Goal: Task Accomplishment & Management: Use online tool/utility

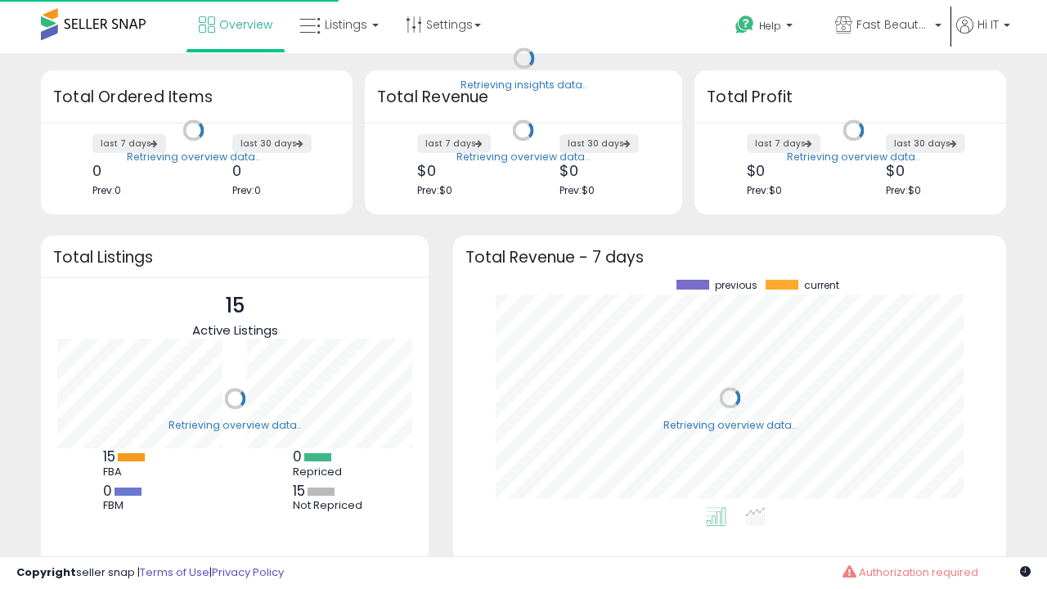
scroll to position [227, 520]
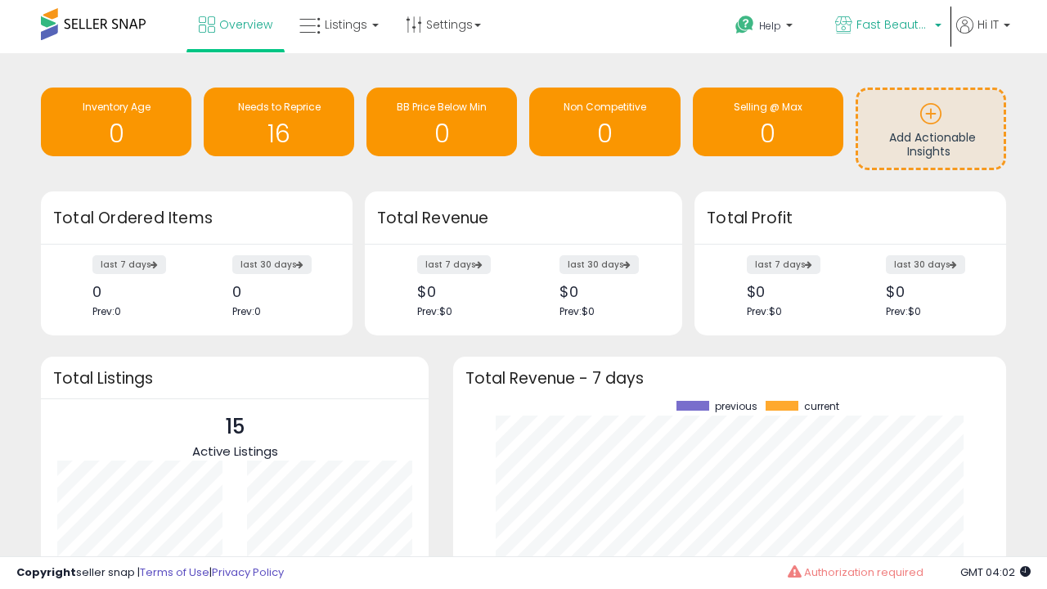
click at [887, 26] on span "Fast Beauty ([GEOGRAPHIC_DATA])" at bounding box center [894, 24] width 74 height 16
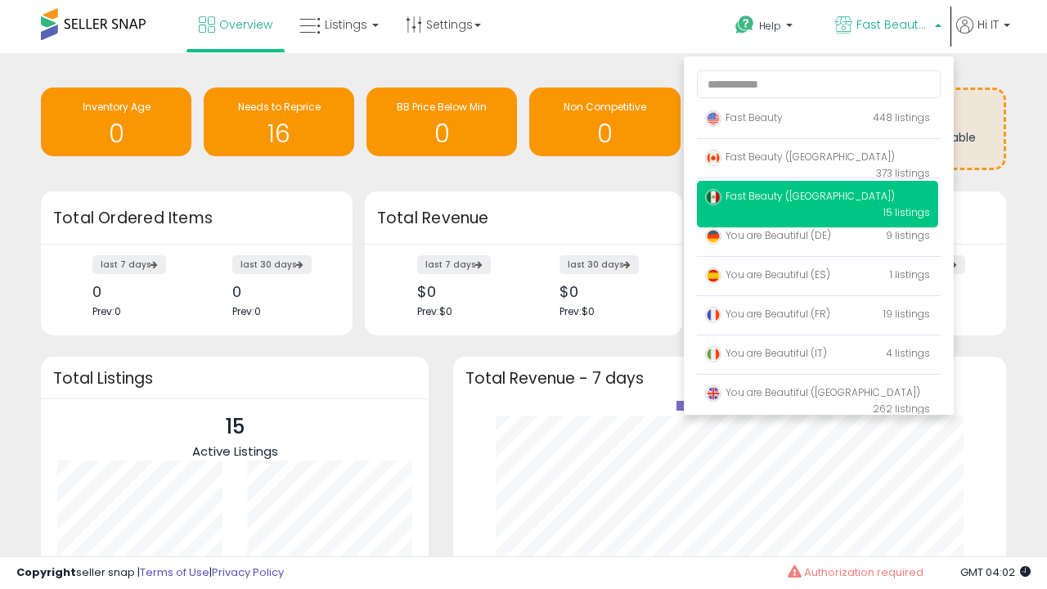
click at [817, 120] on p "Fast Beauty 448 listings" at bounding box center [817, 118] width 241 height 33
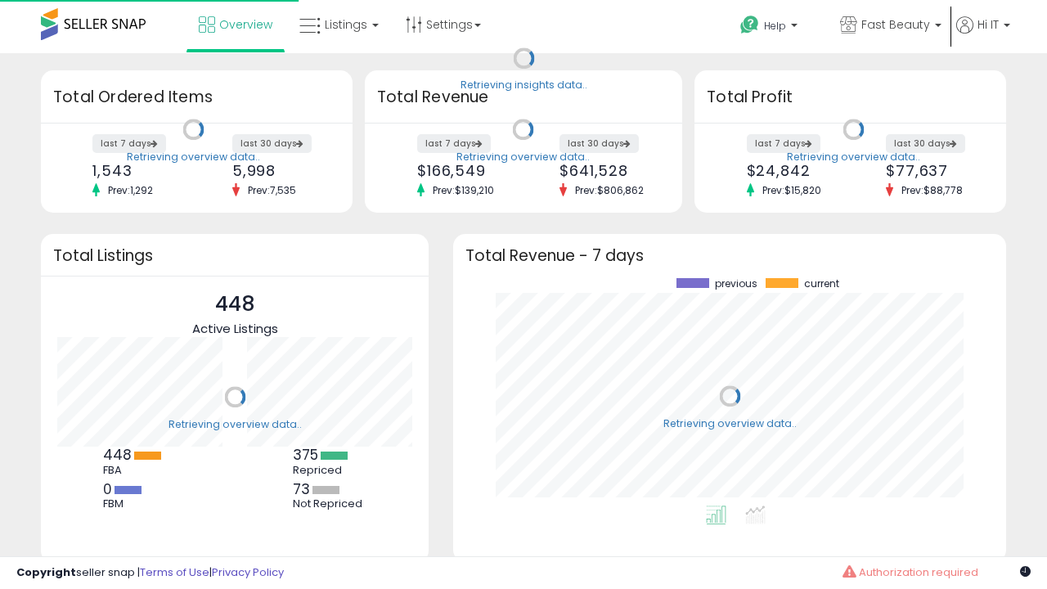
scroll to position [227, 520]
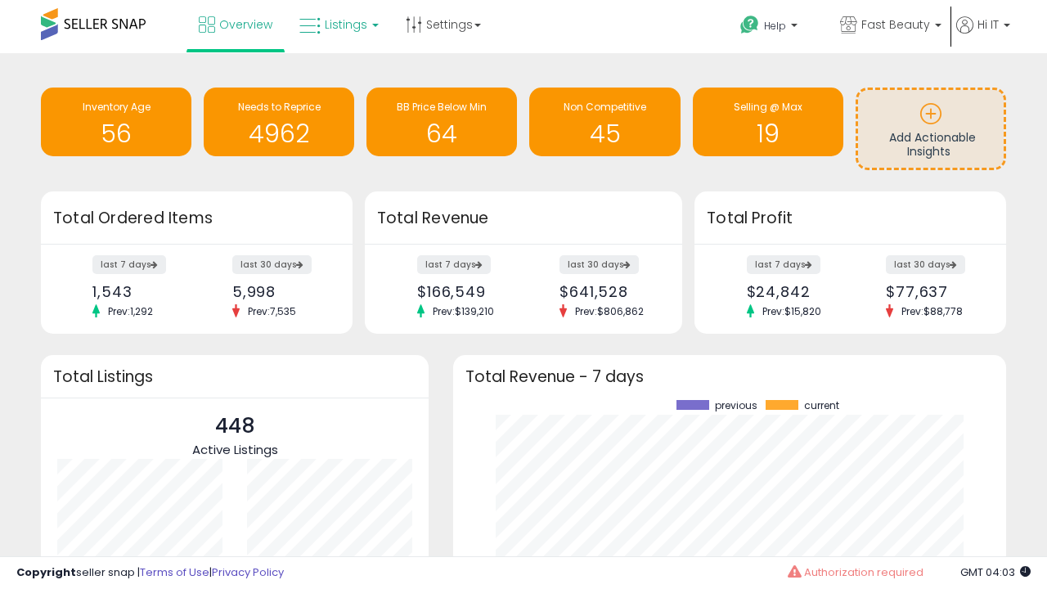
click at [337, 25] on span "Listings" at bounding box center [346, 24] width 43 height 16
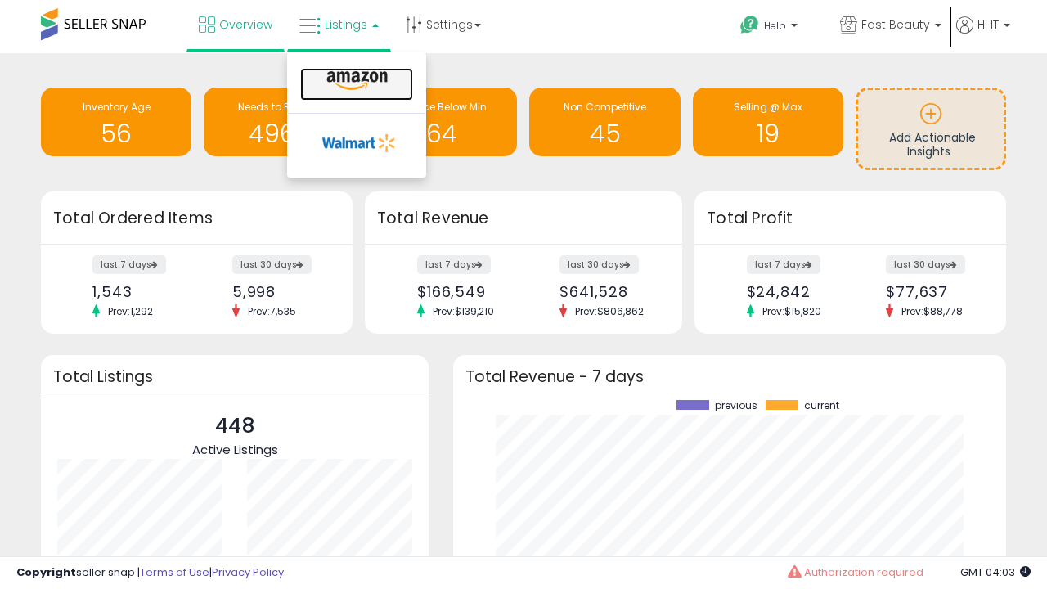
click at [355, 81] on icon at bounding box center [356, 80] width 71 height 21
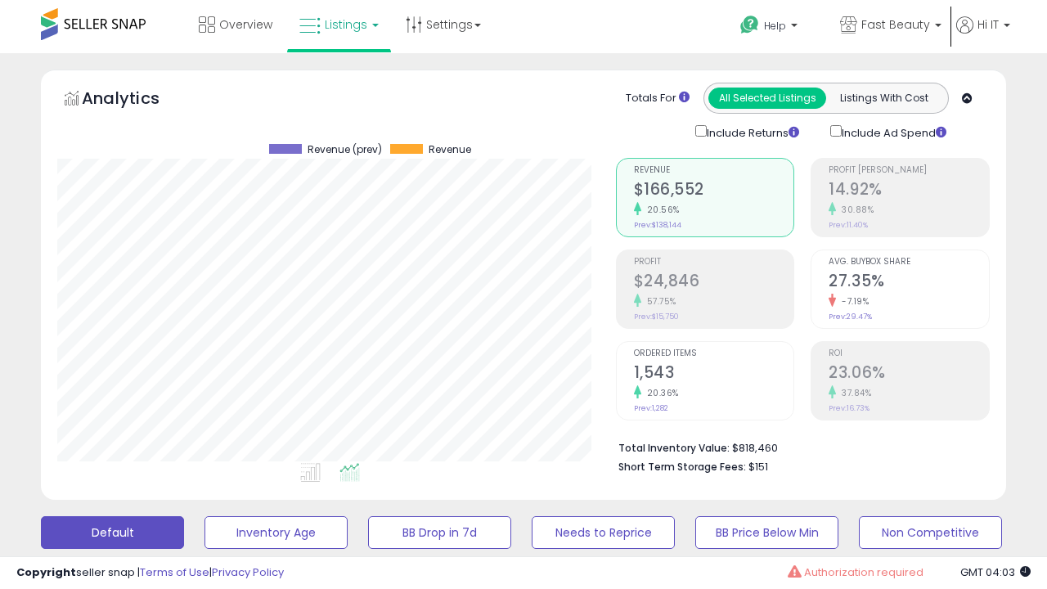
scroll to position [335, 558]
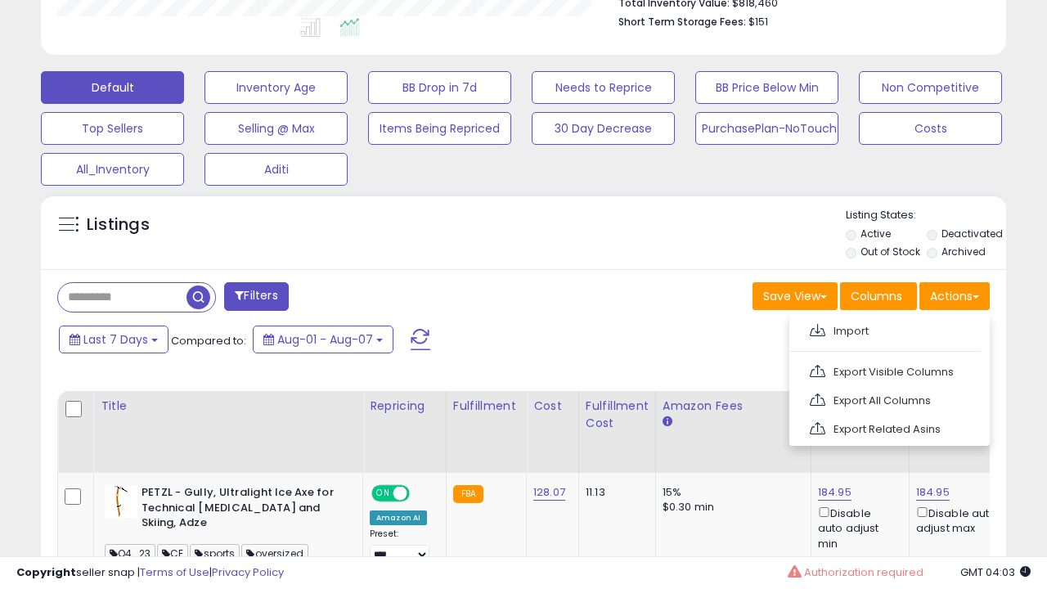
click at [817, 328] on span at bounding box center [818, 330] width 16 height 12
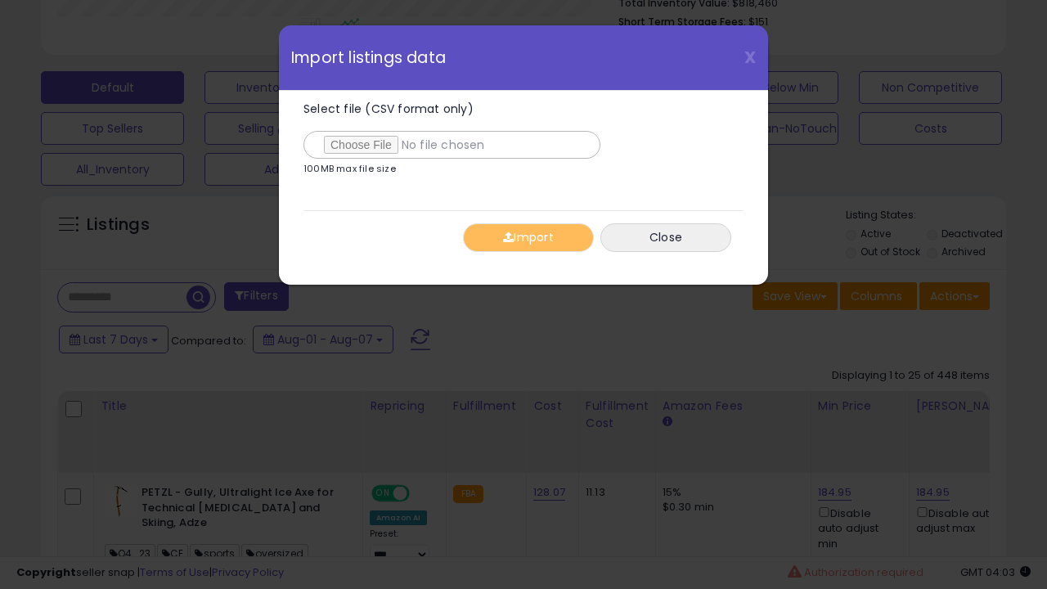
type input "**********"
click at [528, 237] on button "Import" at bounding box center [528, 237] width 131 height 29
